Goal: Find specific page/section: Find specific page/section

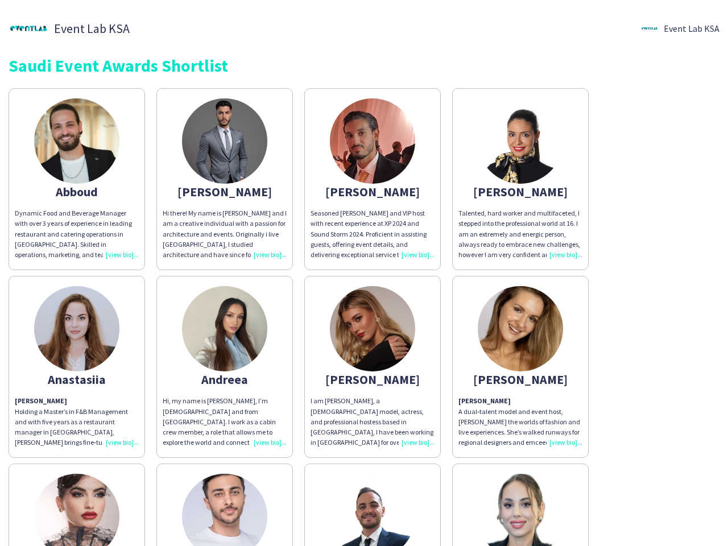
click at [364, 273] on div "Abboud Dynamic Food and Beverage Manager with over 3 years of experience in lea…" at bounding box center [364, 458] width 711 height 752
click at [77, 179] on img at bounding box center [76, 140] width 85 height 85
click at [225, 179] on img at bounding box center [224, 140] width 85 height 85
click at [373, 179] on img at bounding box center [372, 140] width 85 height 85
click at [521, 179] on img at bounding box center [520, 140] width 85 height 85
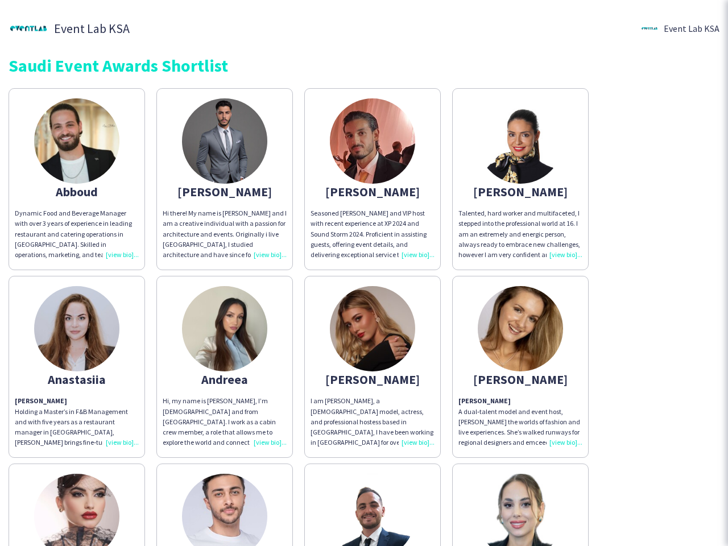
click at [77, 367] on img at bounding box center [76, 328] width 85 height 85
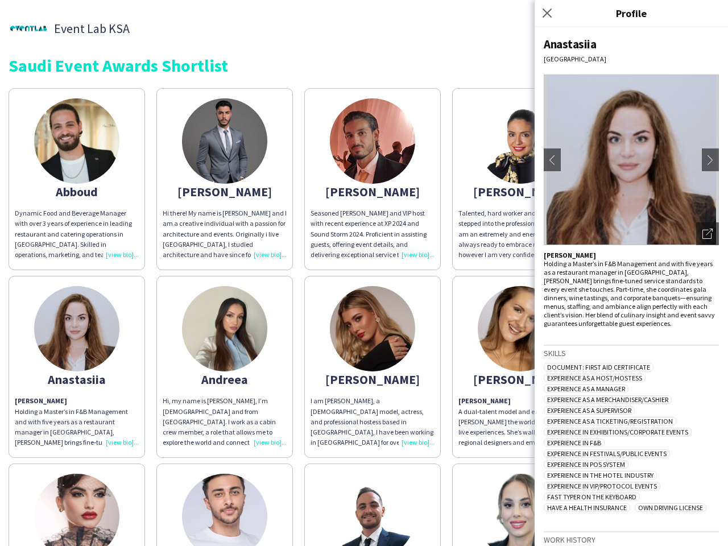
click at [225, 367] on img at bounding box center [224, 328] width 85 height 85
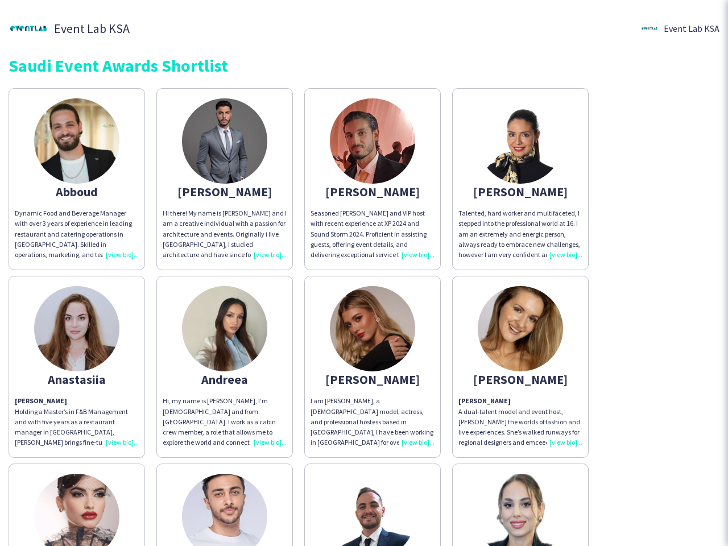
click at [373, 367] on img at bounding box center [372, 328] width 85 height 85
click at [521, 367] on img at bounding box center [520, 328] width 85 height 85
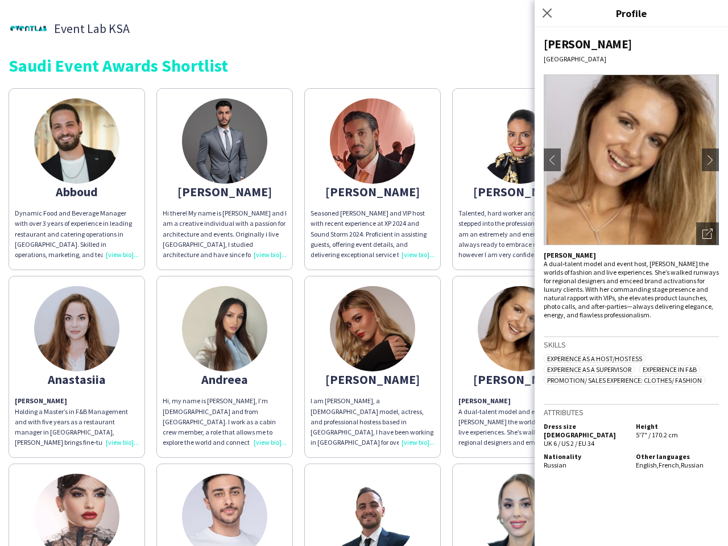
click at [77, 505] on img at bounding box center [76, 516] width 85 height 85
